Goal: Transaction & Acquisition: Purchase product/service

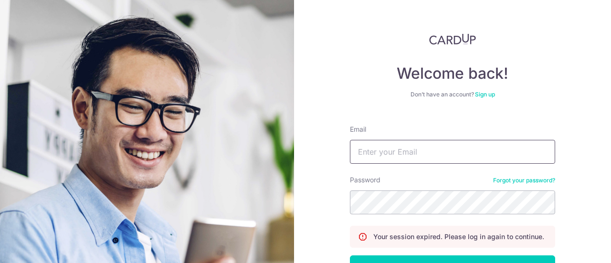
type input "[PERSON_NAME][EMAIL_ADDRESS][DOMAIN_NAME]"
click at [438, 136] on div "Email [PERSON_NAME][EMAIL_ADDRESS][DOMAIN_NAME]" at bounding box center [452, 144] width 205 height 39
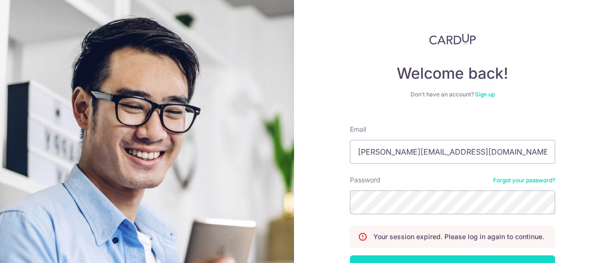
click at [425, 256] on button "Log in" at bounding box center [452, 267] width 205 height 24
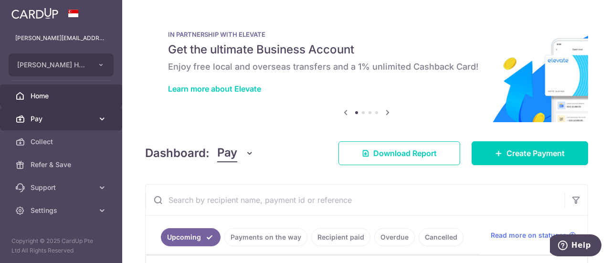
click at [95, 121] on link "Pay" at bounding box center [61, 118] width 122 height 23
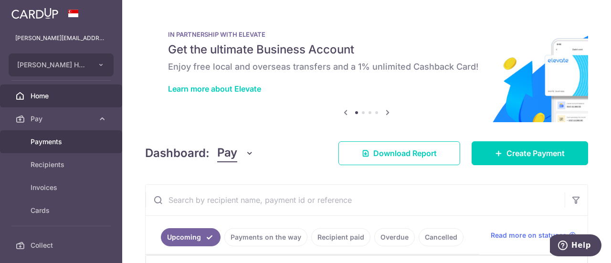
click at [65, 139] on span "Payments" at bounding box center [62, 142] width 63 height 10
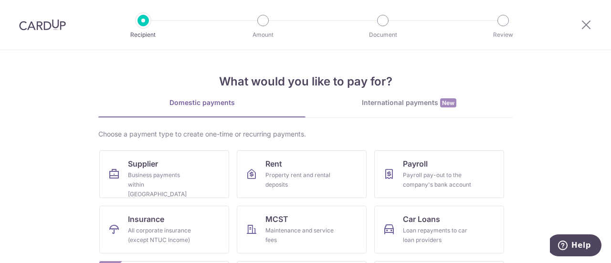
click at [374, 114] on link "International payments New" at bounding box center [409, 108] width 207 height 20
